Goal: Navigation & Orientation: Go to known website

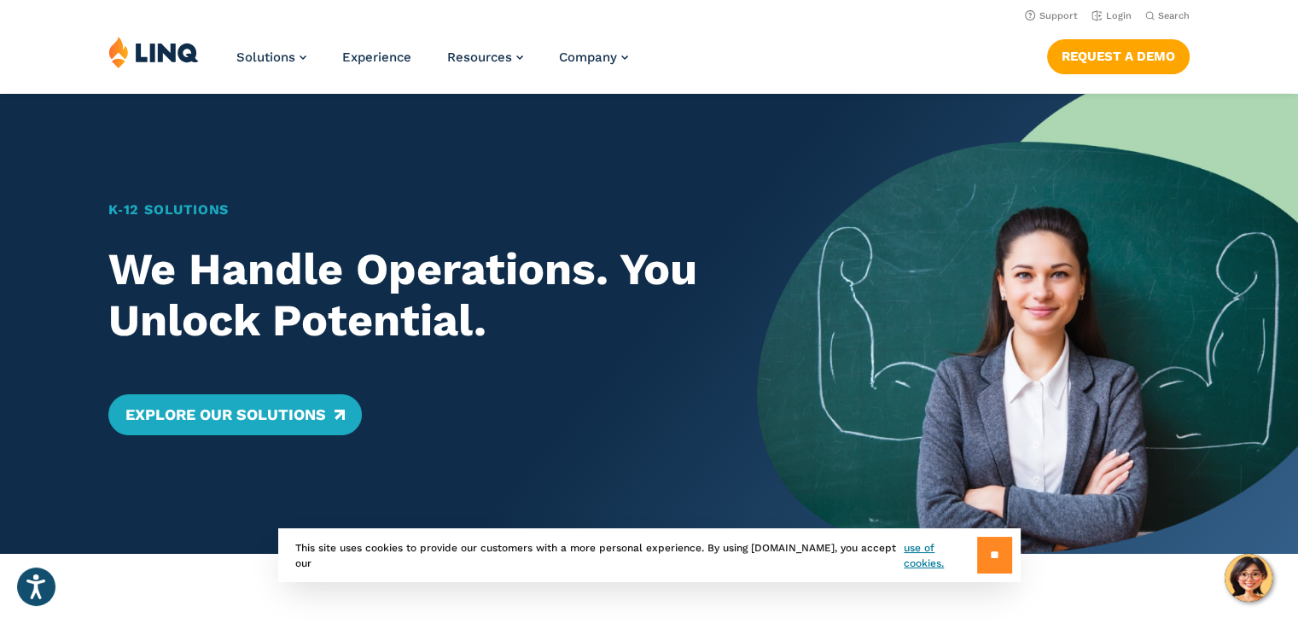
click at [985, 557] on input "**" at bounding box center [994, 555] width 35 height 37
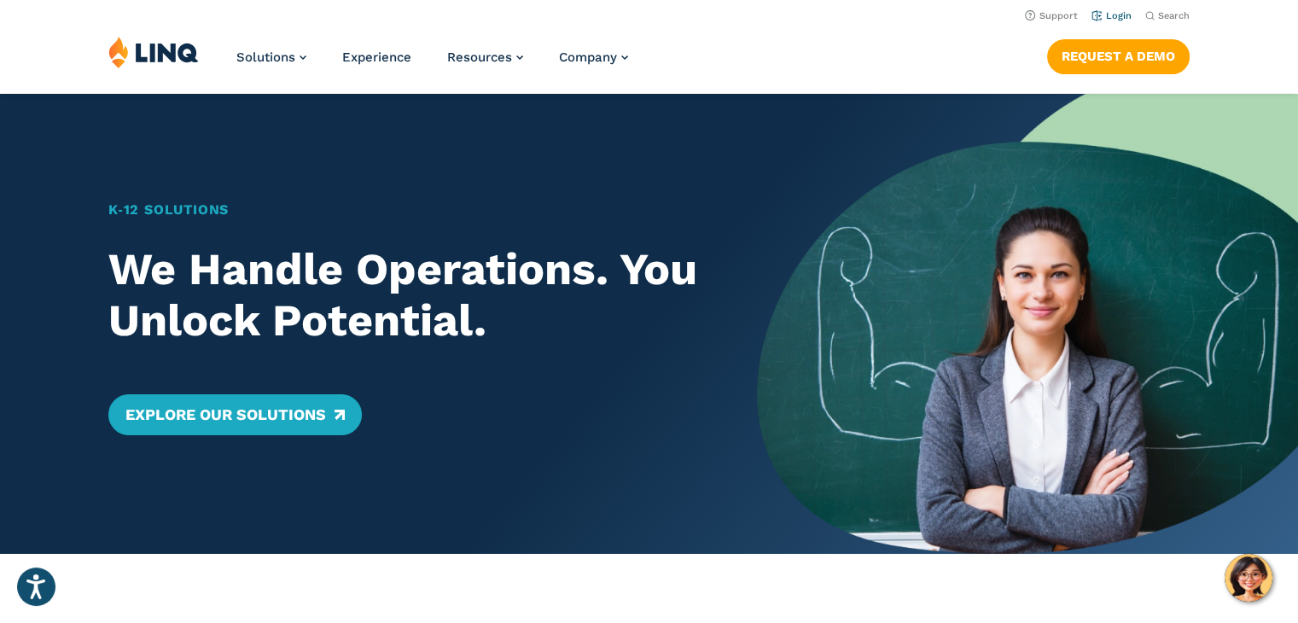
click at [1112, 19] on link "Login" at bounding box center [1111, 15] width 40 height 11
